Goal: Check status

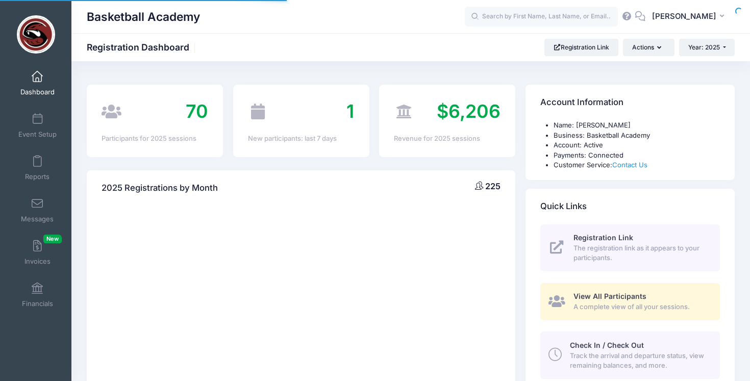
select select
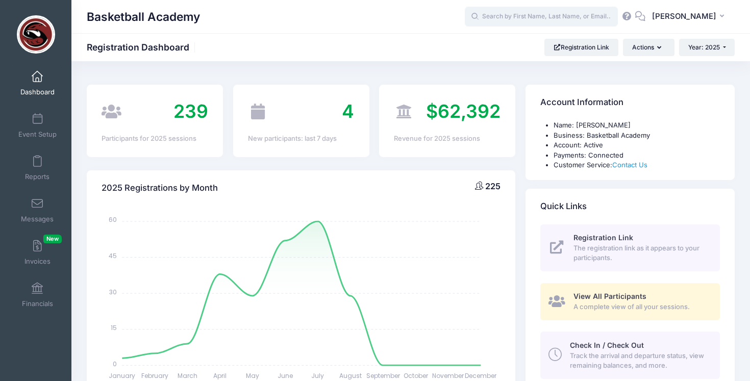
click at [494, 17] on input "text" at bounding box center [541, 17] width 153 height 20
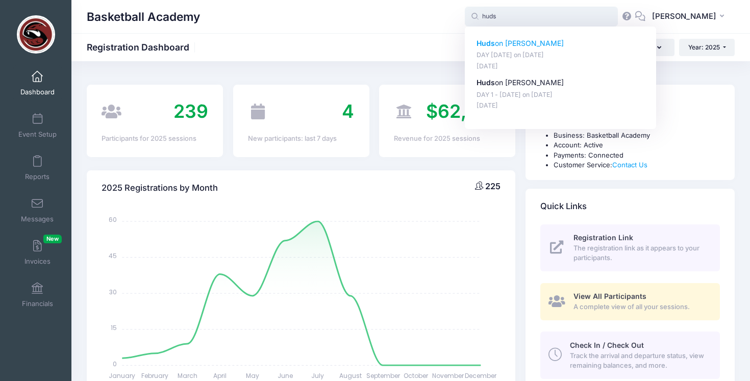
click at [507, 43] on p "Huds on [PERSON_NAME]" at bounding box center [561, 43] width 168 height 11
type input "[PERSON_NAME] (DAY [DATE], [DATE])"
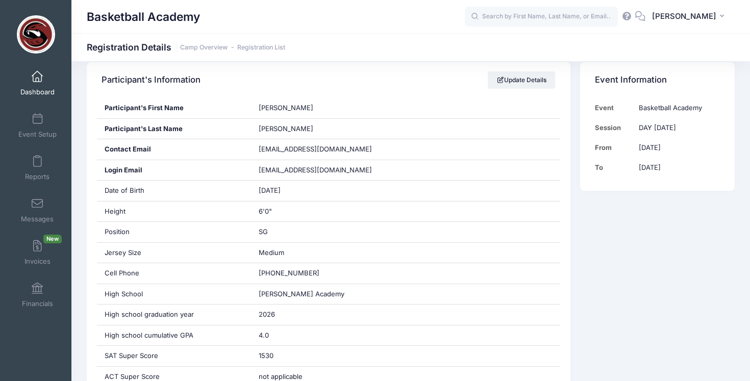
scroll to position [189, 0]
